Goal: Transaction & Acquisition: Book appointment/travel/reservation

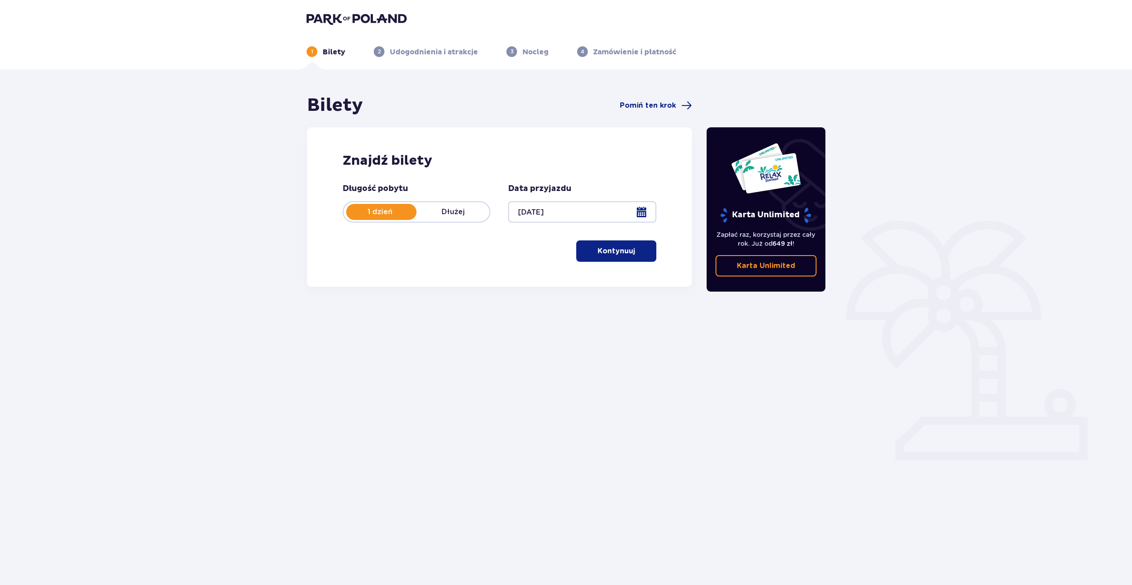
click at [612, 258] on button "Kontynuuj" at bounding box center [616, 250] width 80 height 21
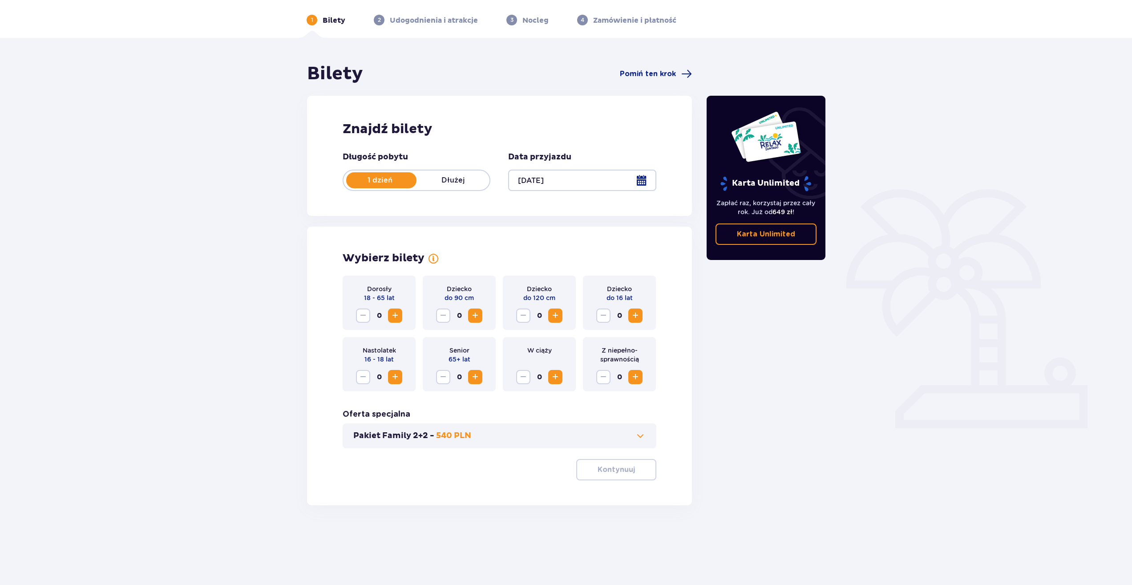
scroll to position [32, 0]
click at [385, 315] on span "0" at bounding box center [379, 315] width 14 height 14
click at [395, 312] on span "Increase" at bounding box center [395, 315] width 11 height 11
click at [584, 438] on button "Pakiet Family 2+2 - 540 PLN" at bounding box center [499, 435] width 292 height 11
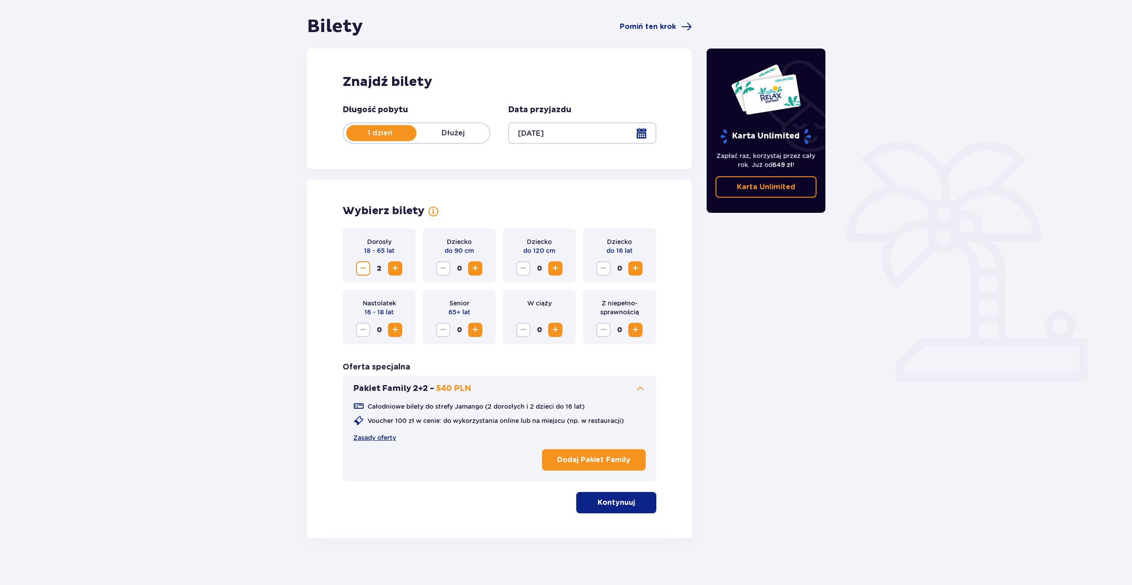
scroll to position [85, 0]
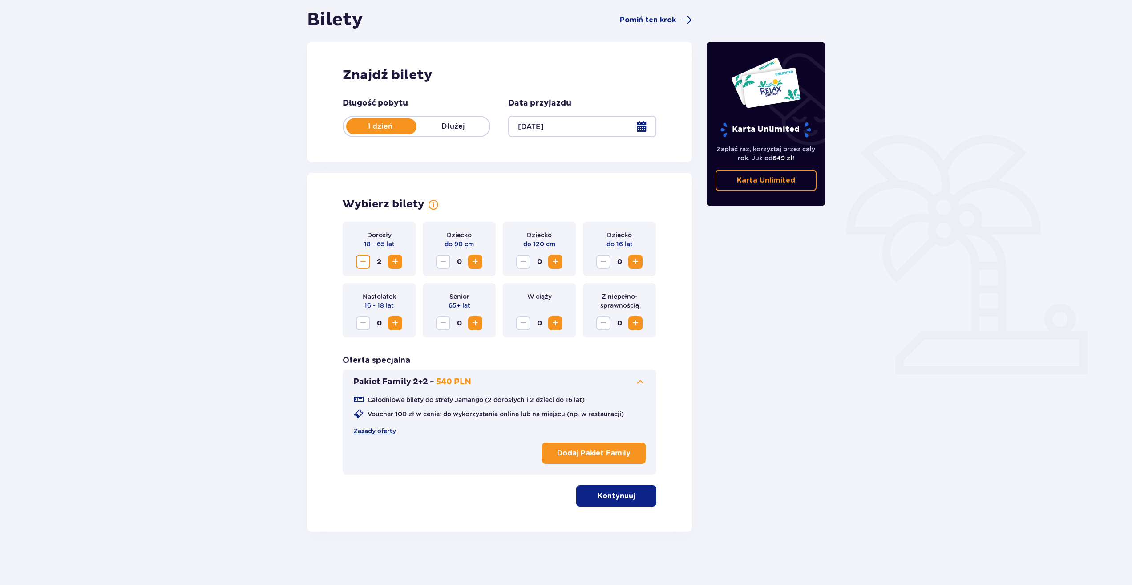
click at [612, 493] on p "Kontynuuj" at bounding box center [616, 496] width 37 height 10
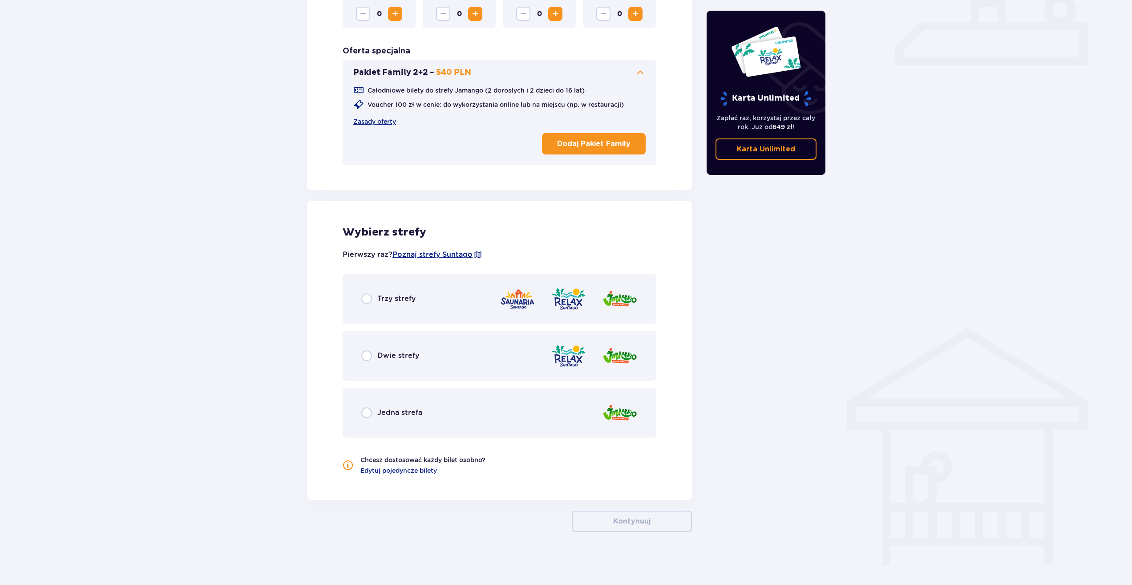
scroll to position [395, 0]
click at [427, 302] on div "Trzy strefy" at bounding box center [500, 298] width 314 height 50
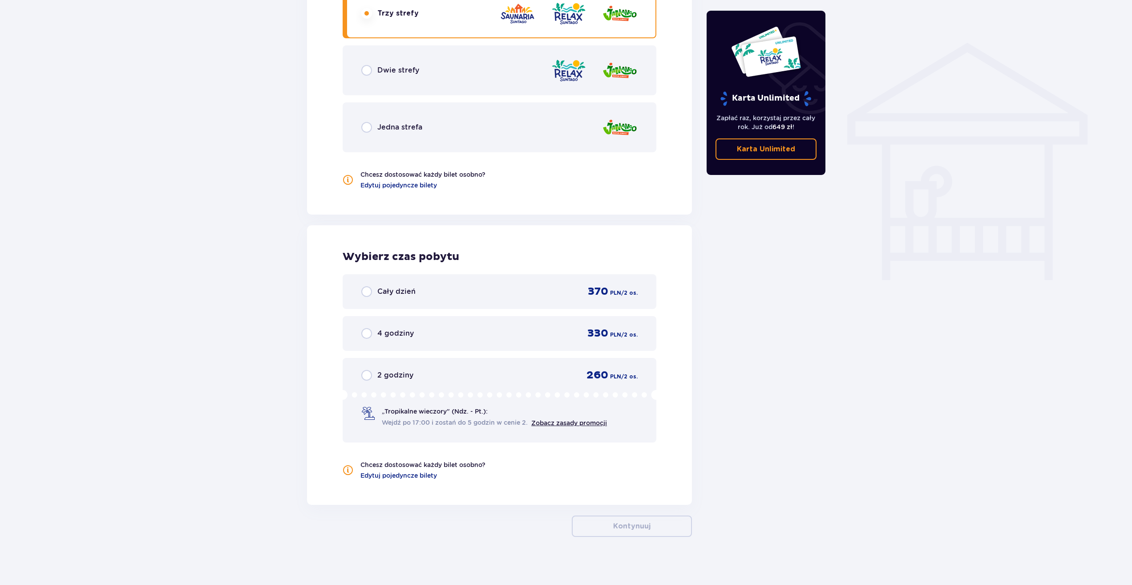
scroll to position [685, 0]
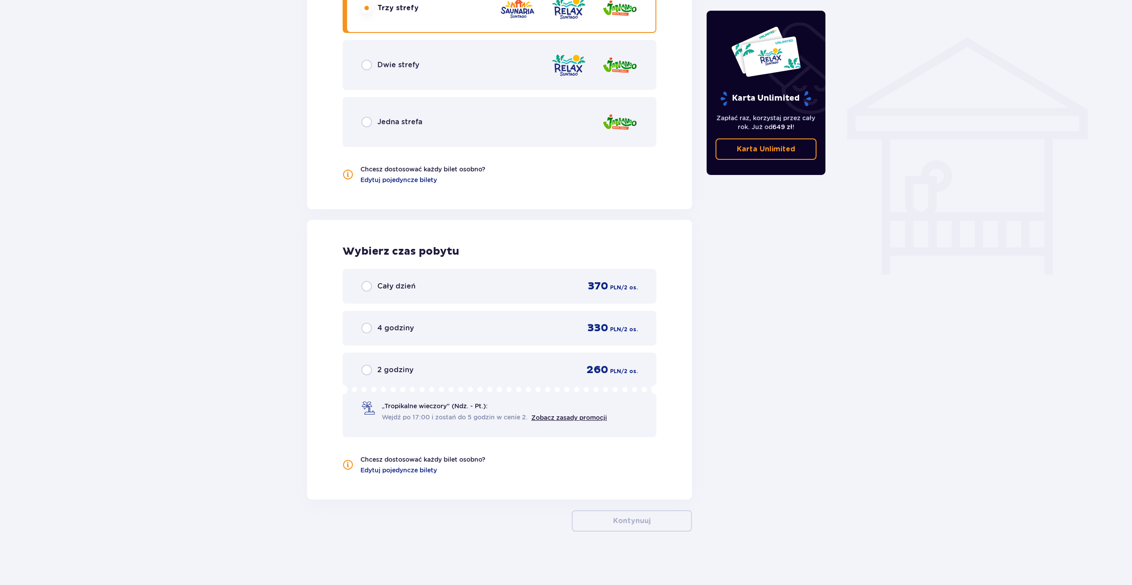
click at [453, 330] on div "4 godziny 330 PLN / 2 os." at bounding box center [499, 327] width 276 height 13
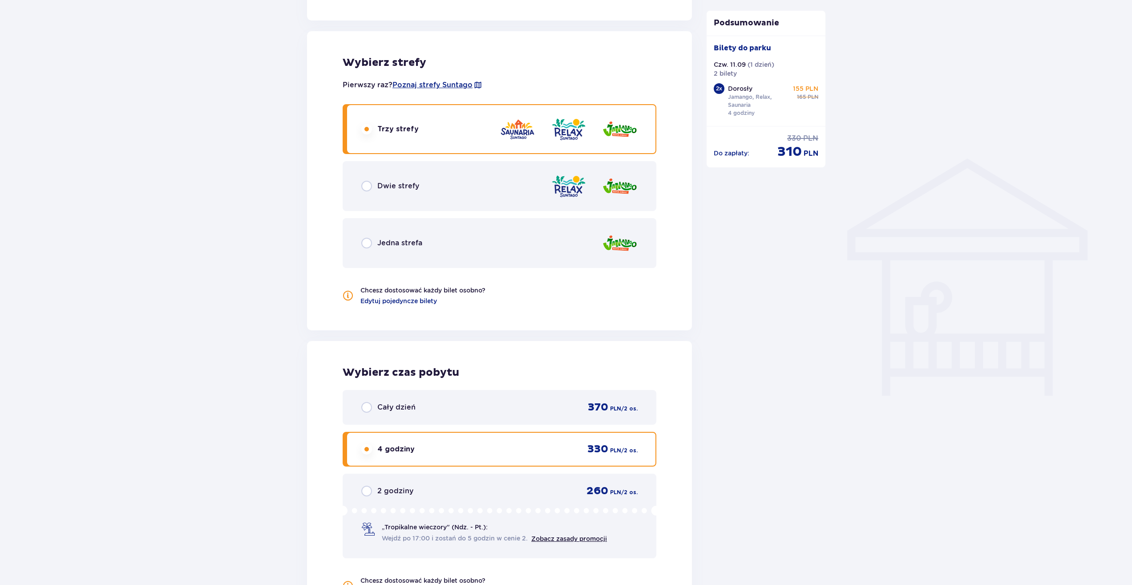
scroll to position [557, 0]
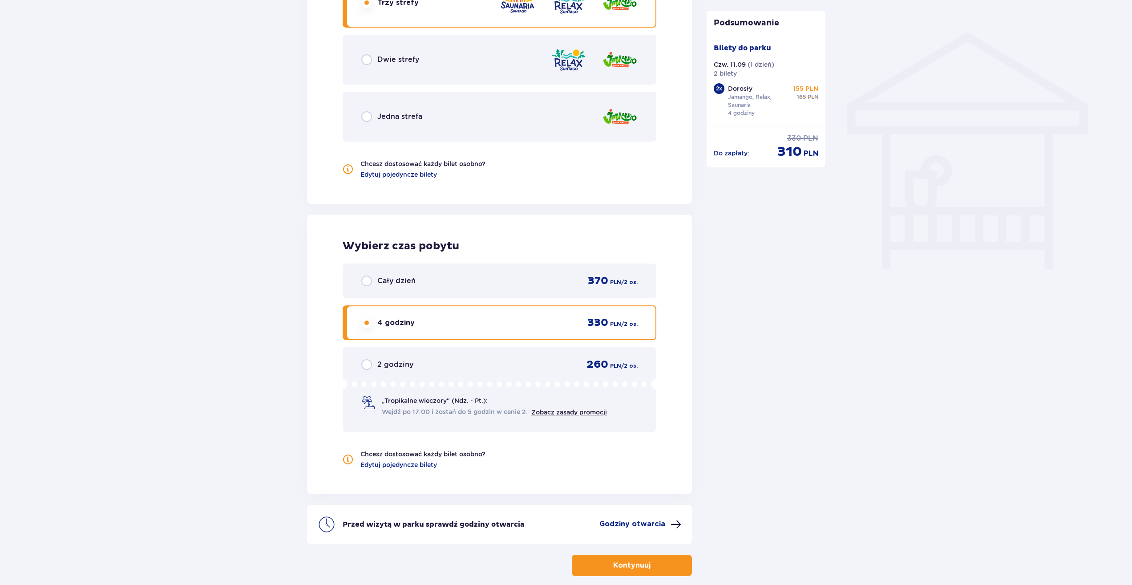
click at [429, 274] on div "Cały dzień 370 PLN / 2 os." at bounding box center [499, 280] width 276 height 13
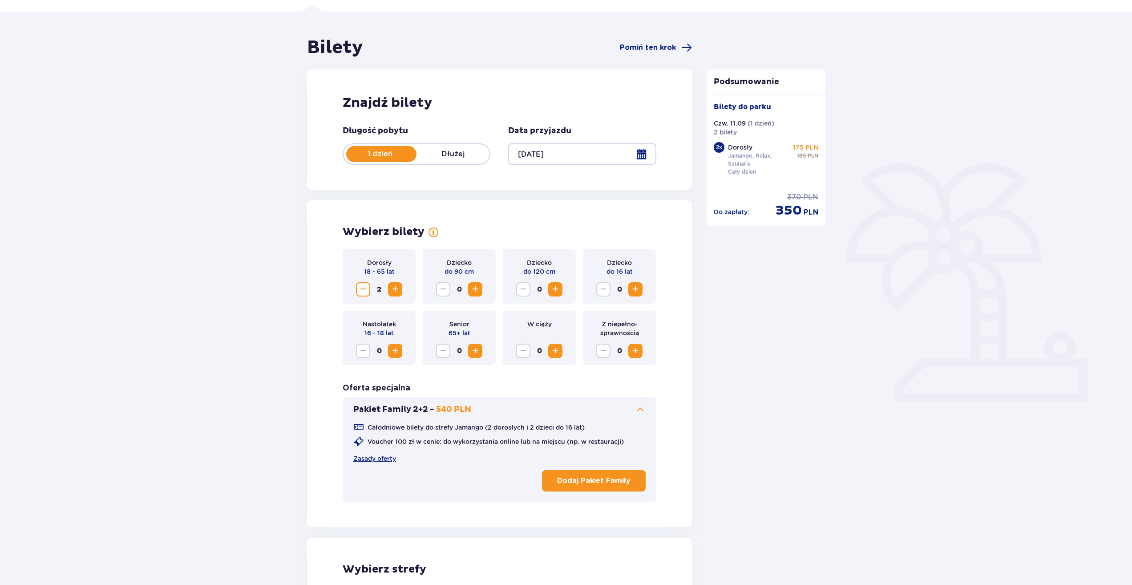
scroll to position [0, 0]
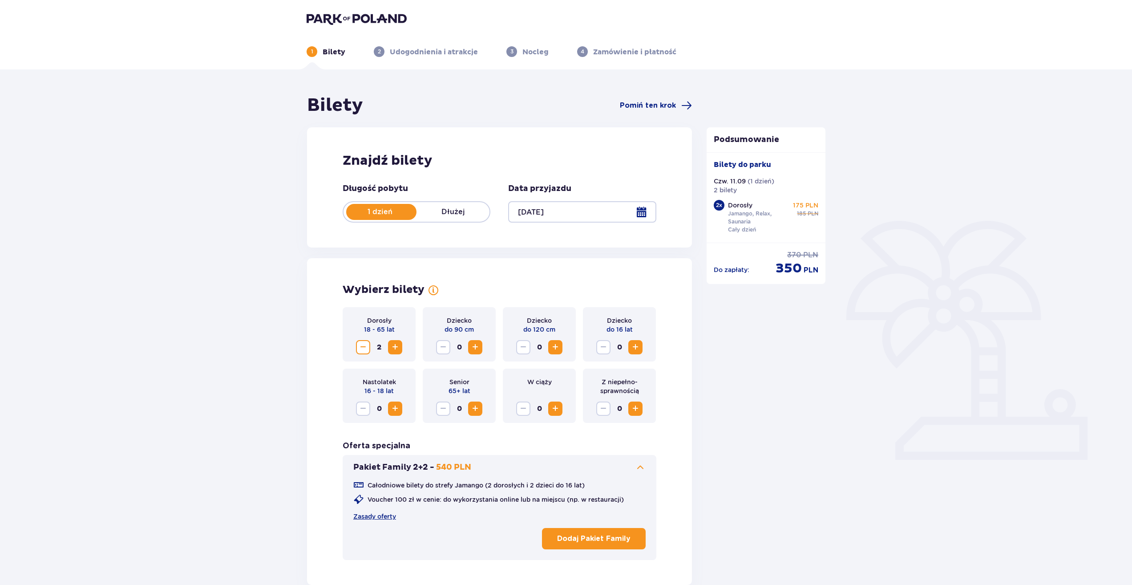
click at [645, 208] on div at bounding box center [582, 211] width 148 height 21
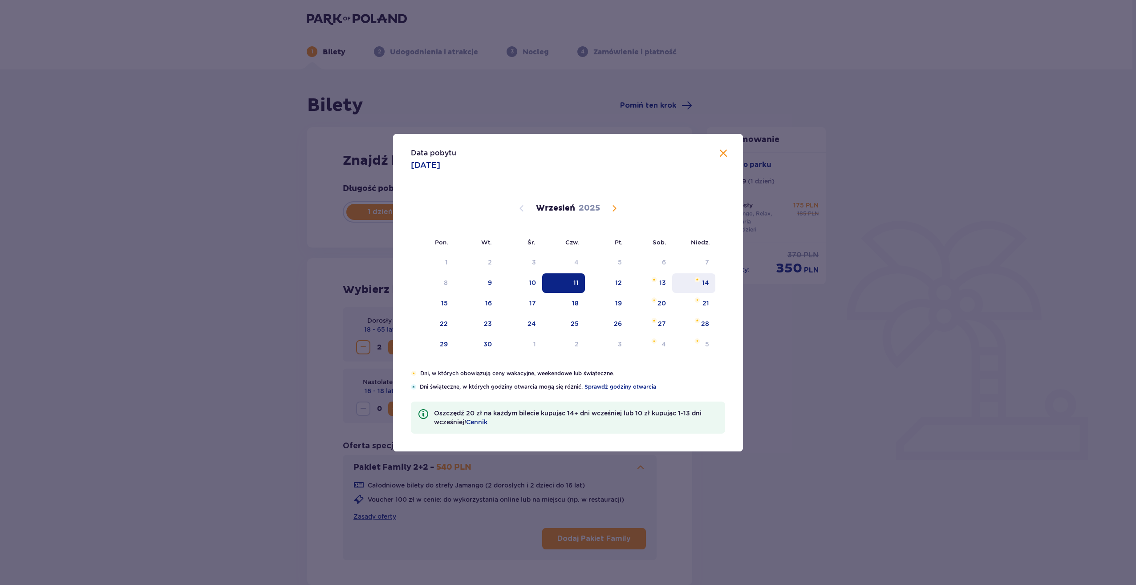
click at [704, 288] on div "14" at bounding box center [693, 283] width 43 height 20
type input "[DATE]"
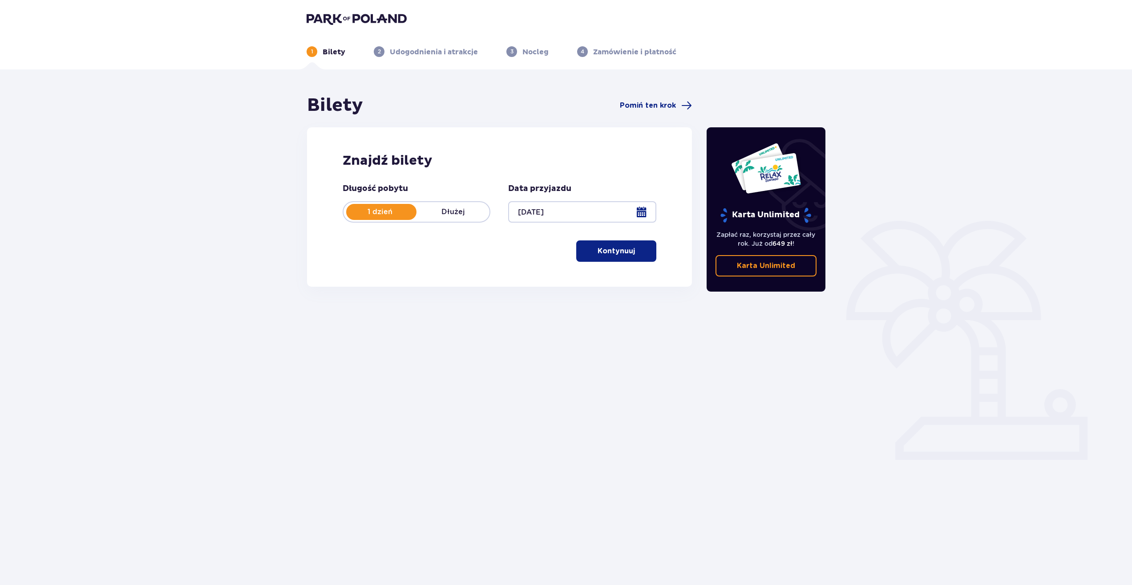
click at [603, 243] on button "Kontynuuj" at bounding box center [616, 250] width 80 height 21
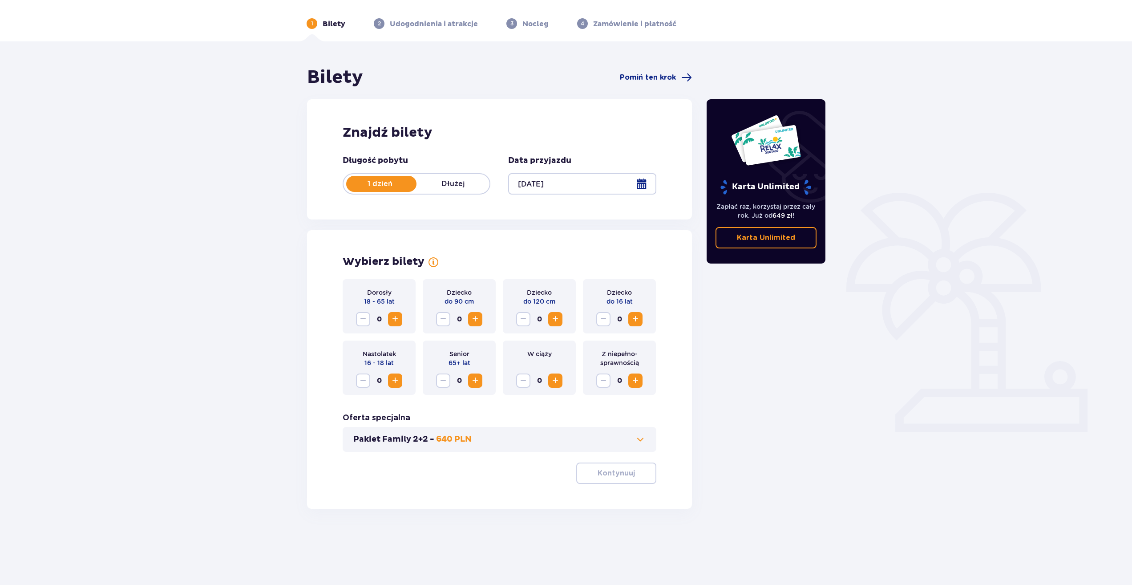
scroll to position [32, 0]
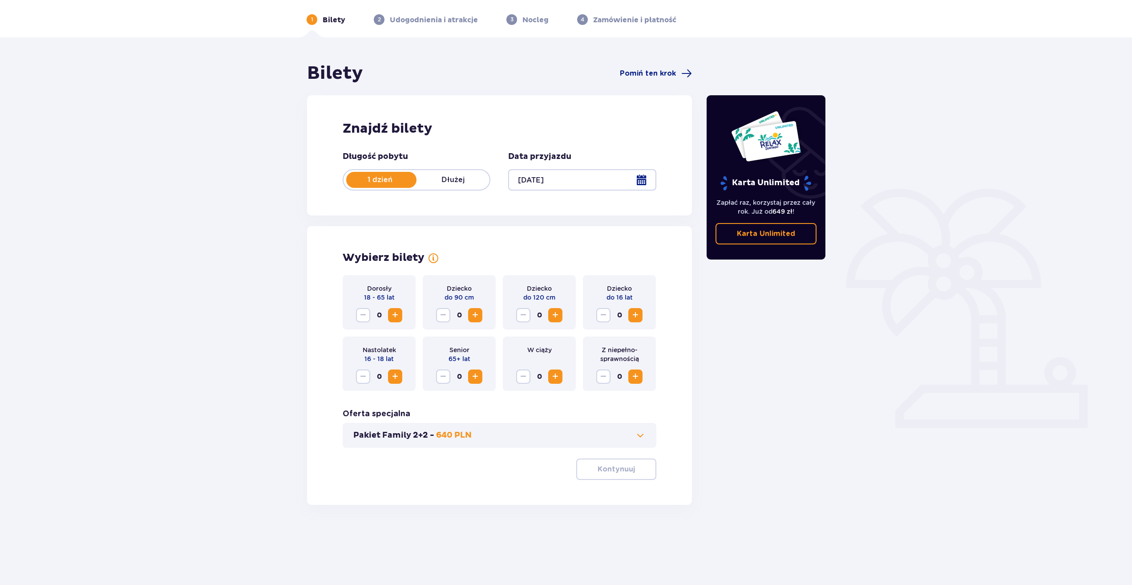
click at [389, 315] on button "Increase" at bounding box center [395, 315] width 14 height 14
click at [614, 469] on p "Kontynuuj" at bounding box center [616, 469] width 37 height 10
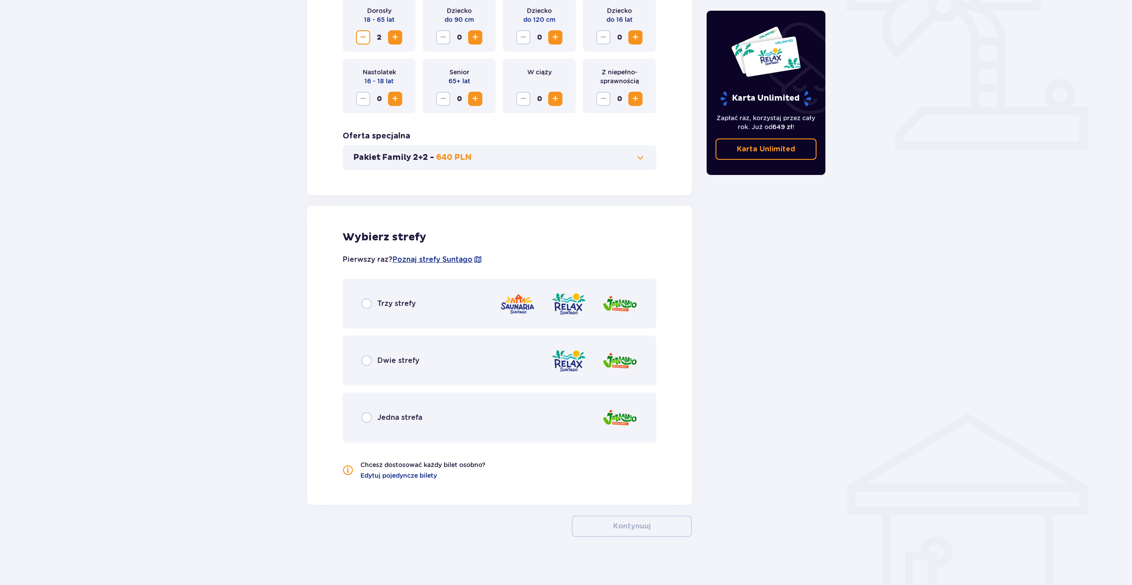
scroll to position [315, 0]
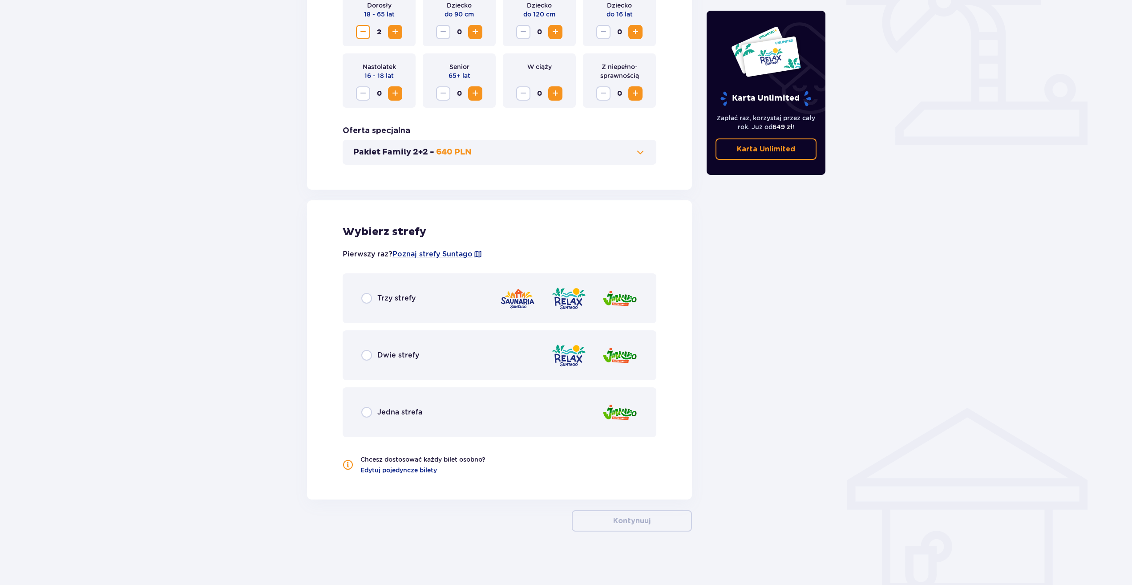
click at [396, 291] on div "Trzy strefy" at bounding box center [500, 298] width 314 height 50
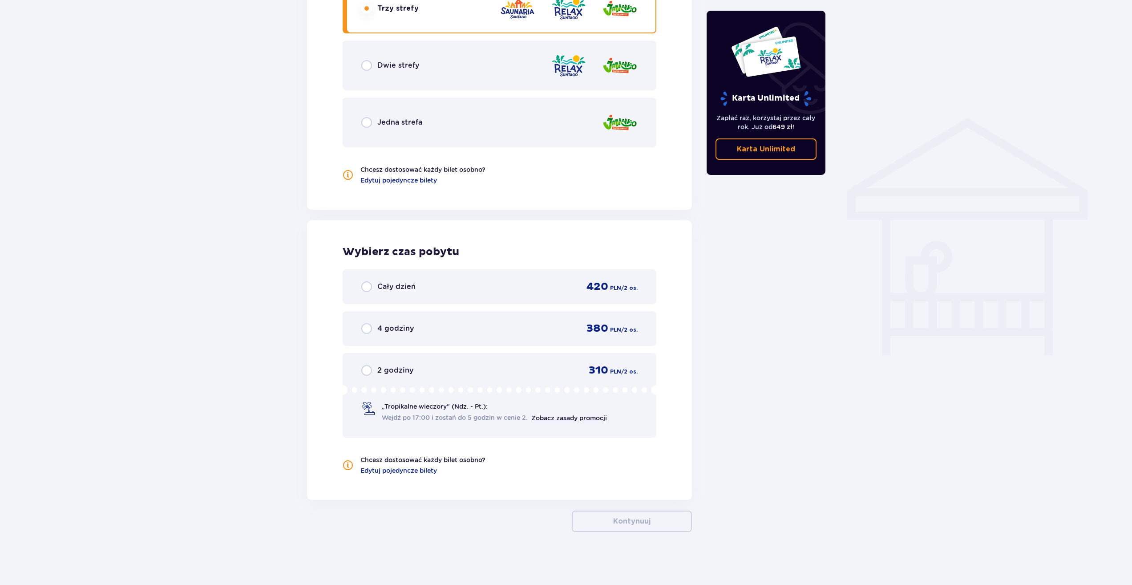
scroll to position [605, 0]
click at [540, 308] on div "Cały dzień 420 PLN / 2 os. 4 godziny 380 PLN / 2 os. 2 godziny 310 PLN / 2 os. …" at bounding box center [500, 353] width 314 height 168
click at [548, 339] on div "4 godziny 380 PLN / 2 os." at bounding box center [500, 328] width 314 height 35
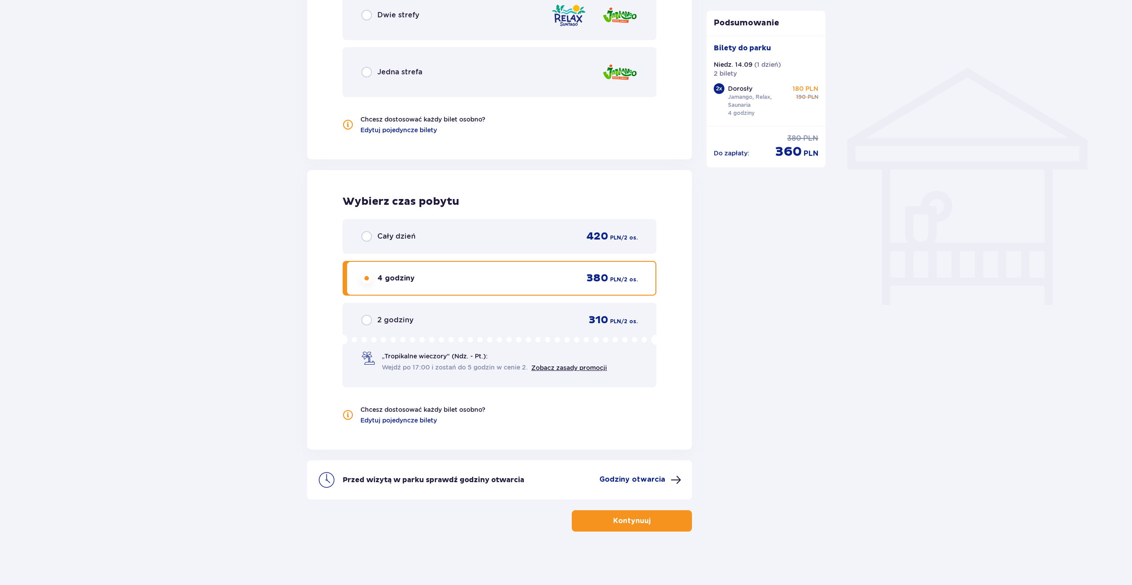
scroll to position [344, 0]
